Goal: Book appointment/travel/reservation

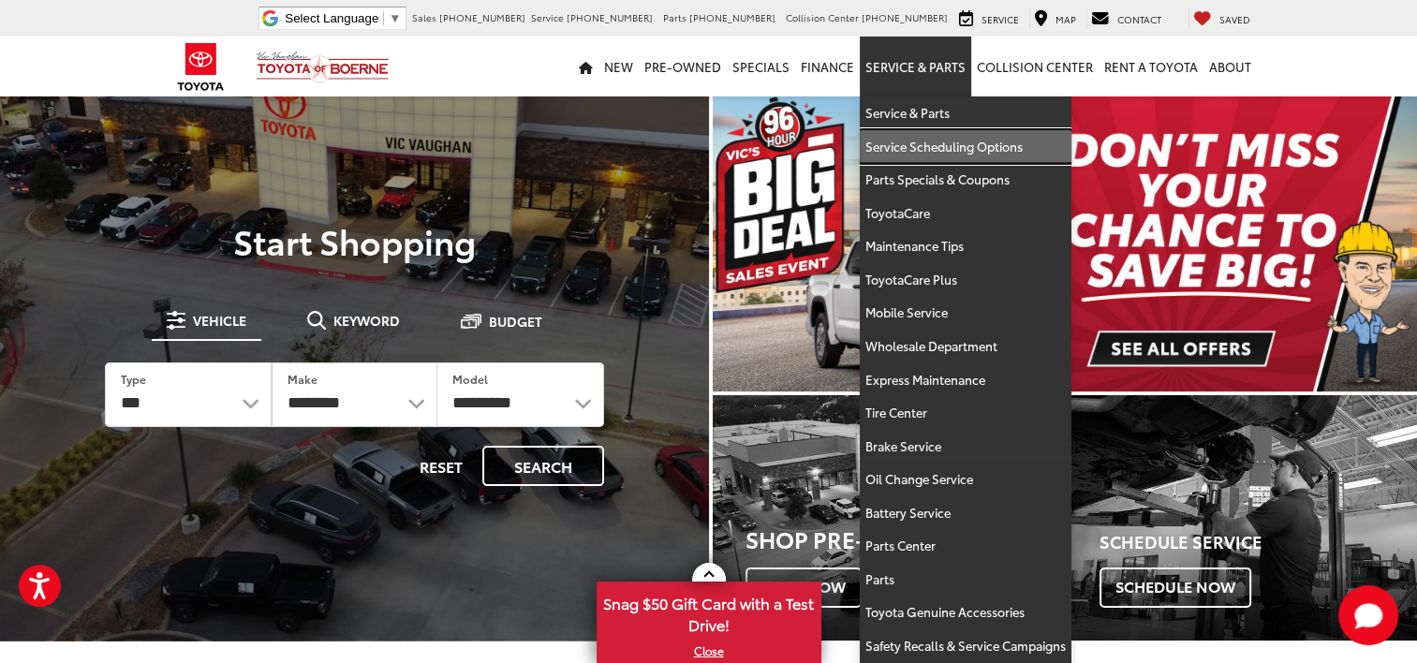
click at [908, 141] on link "Service Scheduling Options" at bounding box center [966, 147] width 212 height 34
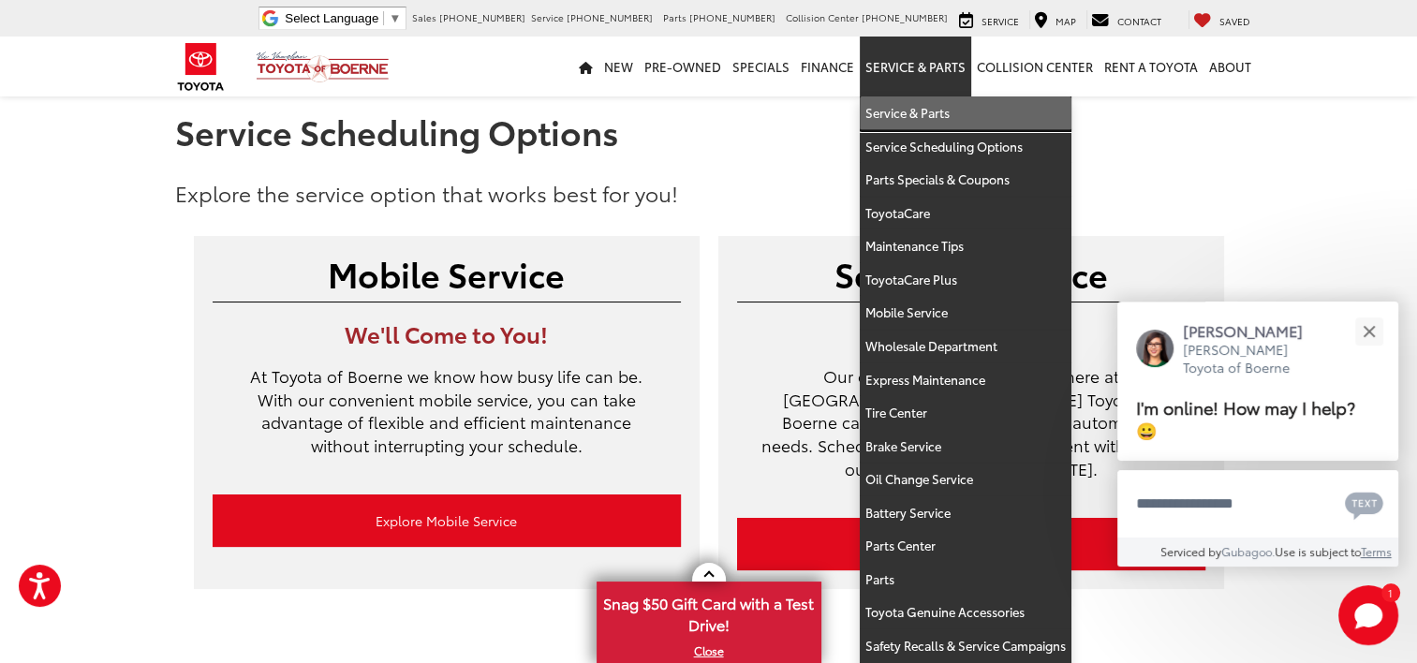
click at [896, 112] on link "Service & Parts" at bounding box center [966, 113] width 212 height 34
